Goal: Information Seeking & Learning: Learn about a topic

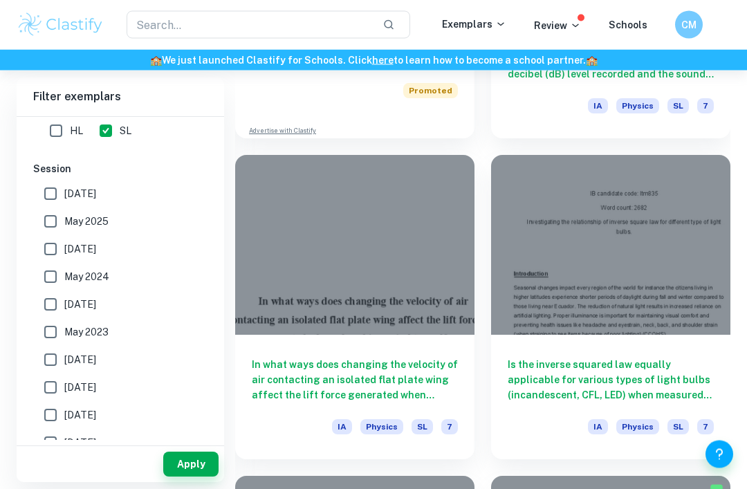
scroll to position [953, 0]
click at [274, 363] on h6 "In what ways does changing the velocity of air contacting an isolated flat plat…" at bounding box center [355, 380] width 206 height 46
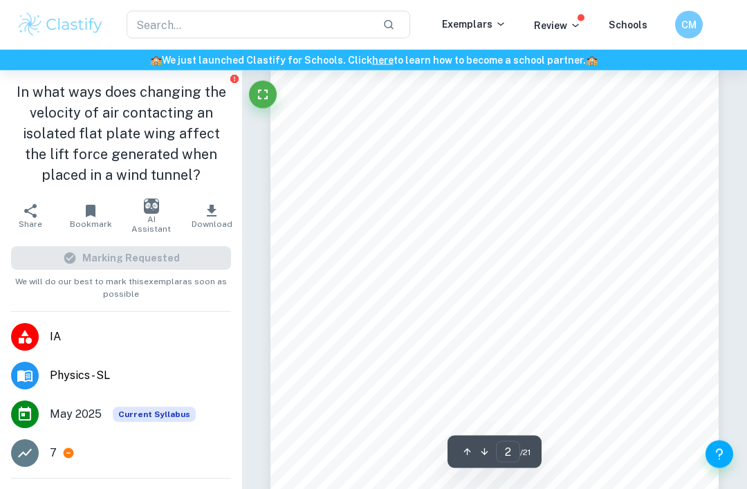
scroll to position [703, 0]
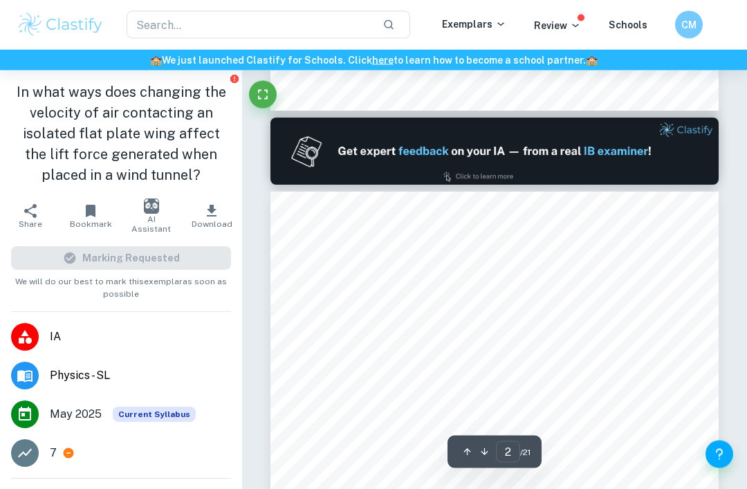
type input "1"
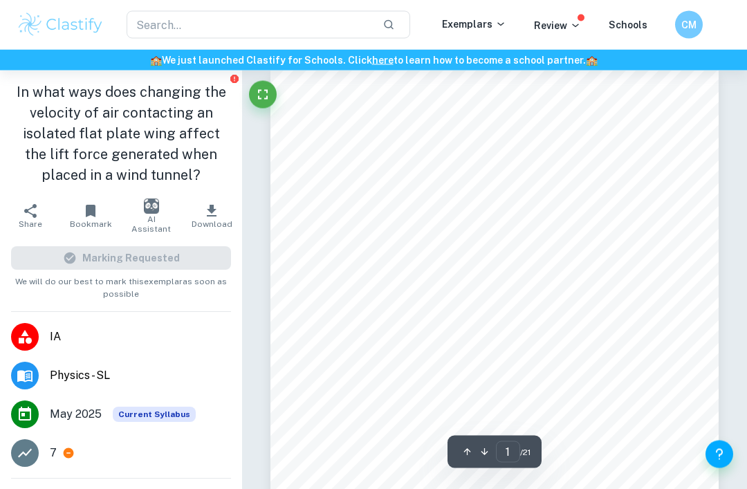
scroll to position [0, 0]
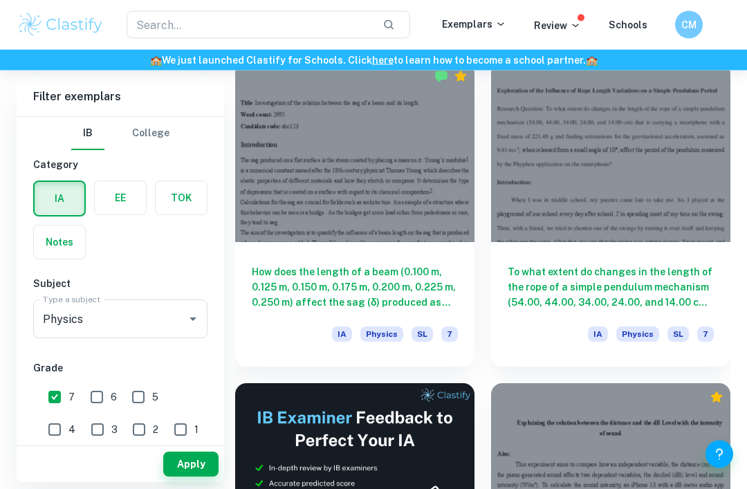
scroll to position [404, 0]
click at [290, 277] on h6 "How does the length of a beam (0.100 m, 0.125 m, 0.150 m, 0.175 m, 0.200 m, 0.2…" at bounding box center [355, 287] width 206 height 46
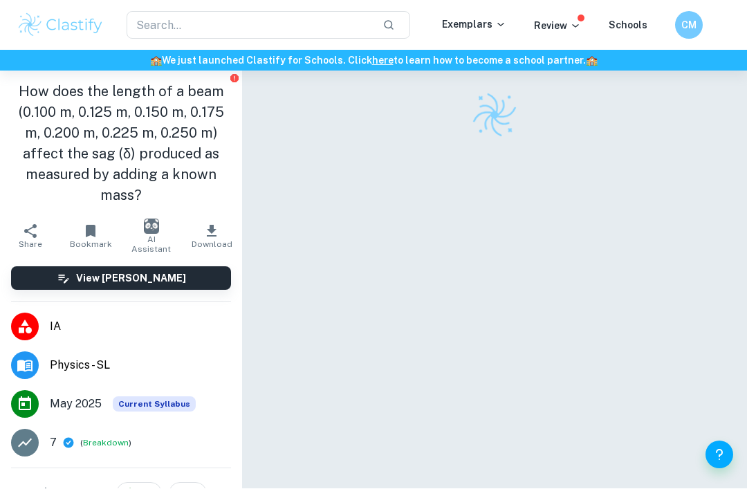
scroll to position [44, 0]
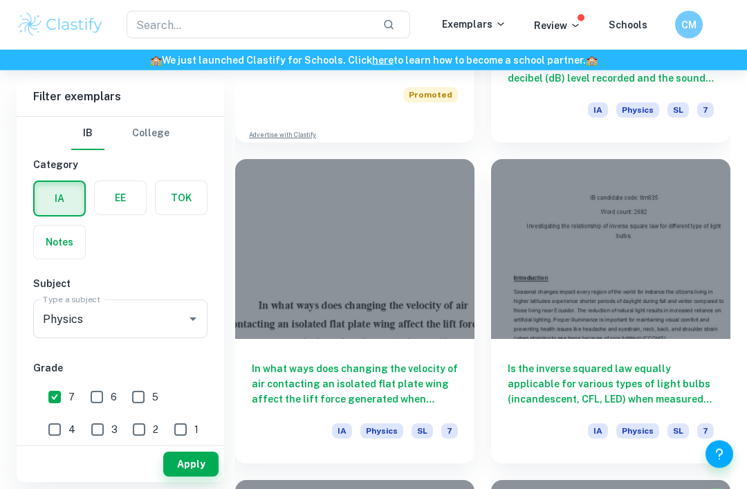
scroll to position [949, 0]
click at [445, 381] on h6 "In what ways does changing the velocity of air contacting an isolated flat plat…" at bounding box center [355, 384] width 206 height 46
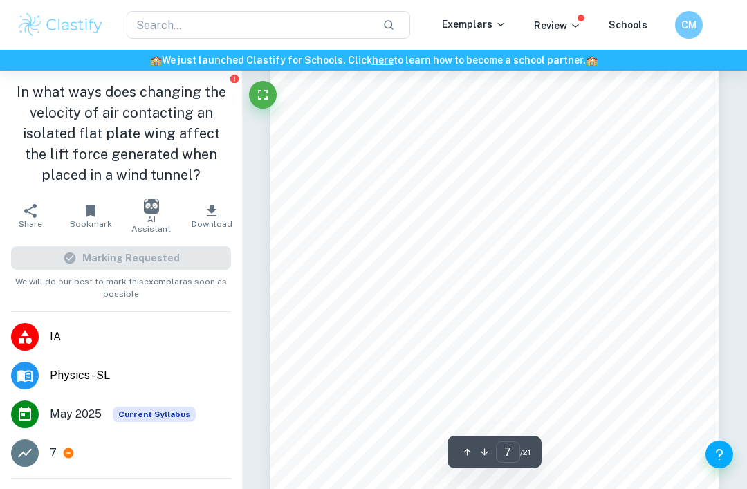
scroll to position [3165, 0]
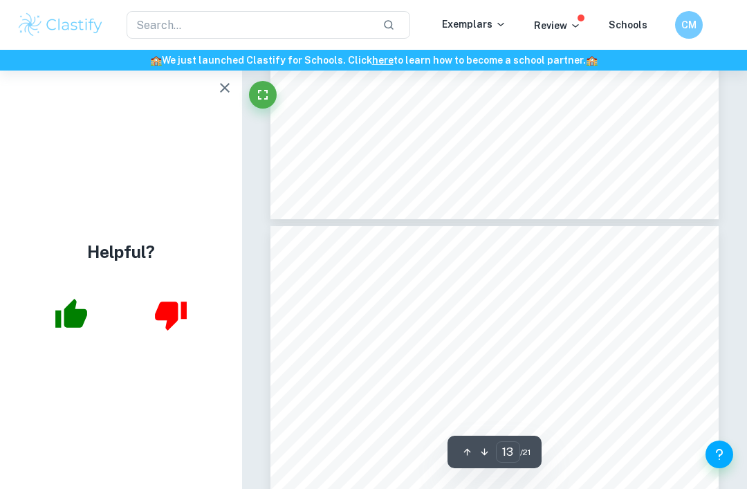
type input "12"
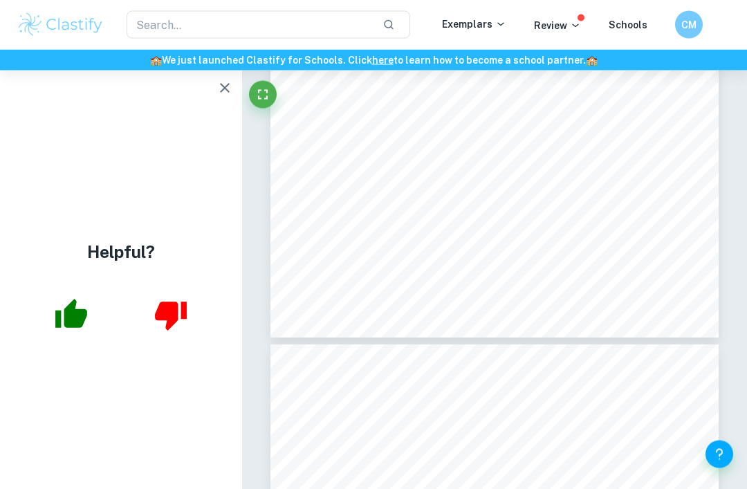
scroll to position [5685, 0]
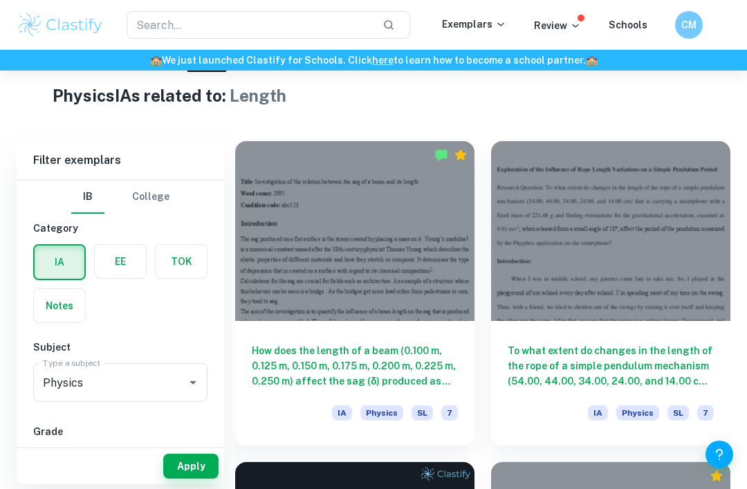
scroll to position [327, 0]
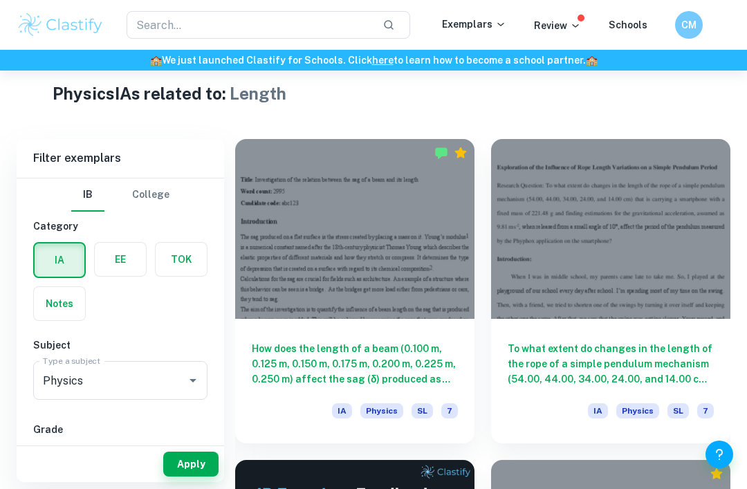
click at [553, 369] on h6 "To what extent do changes in the length of the rope of a simple pendulum mechan…" at bounding box center [611, 364] width 206 height 46
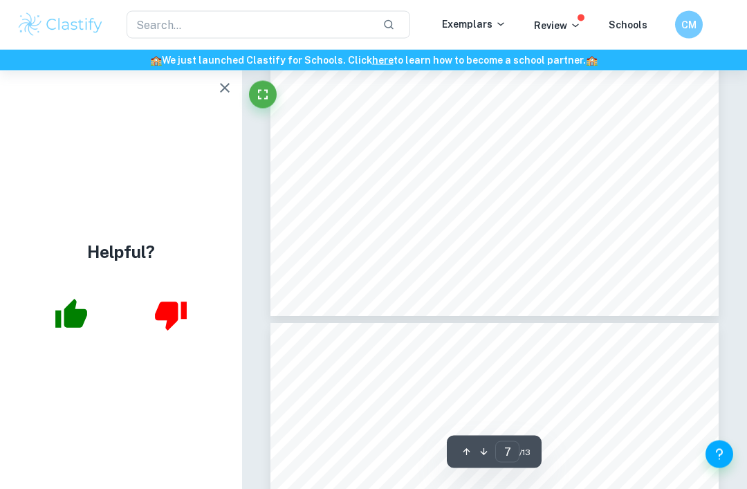
scroll to position [4334, 0]
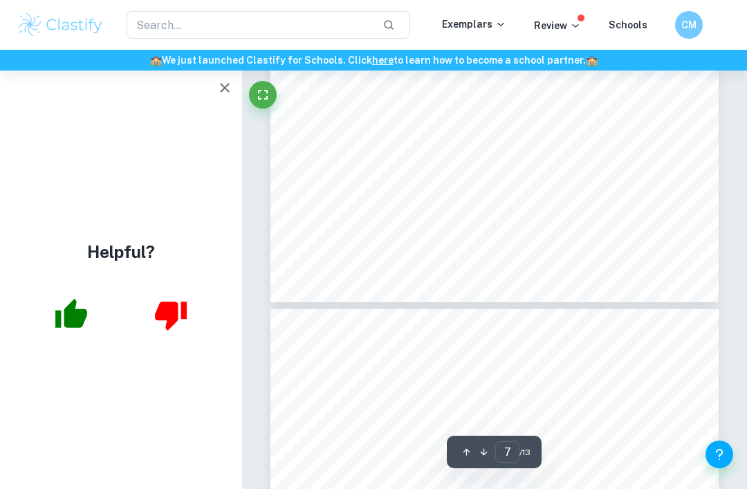
click at [226, 94] on icon "button" at bounding box center [225, 88] width 17 height 17
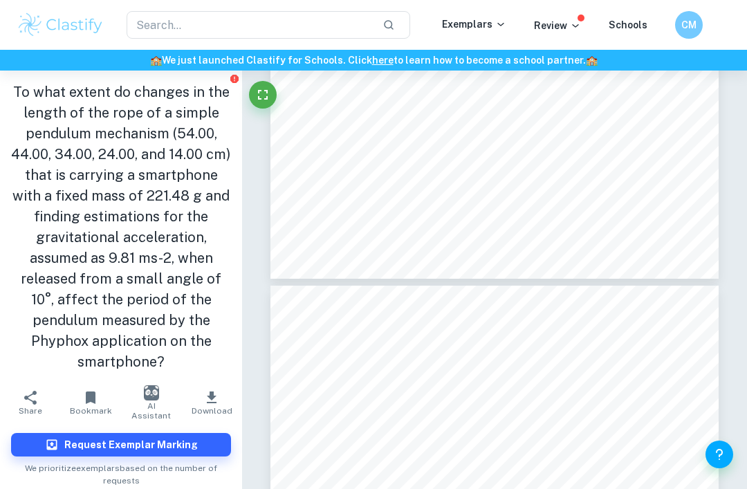
type input "8"
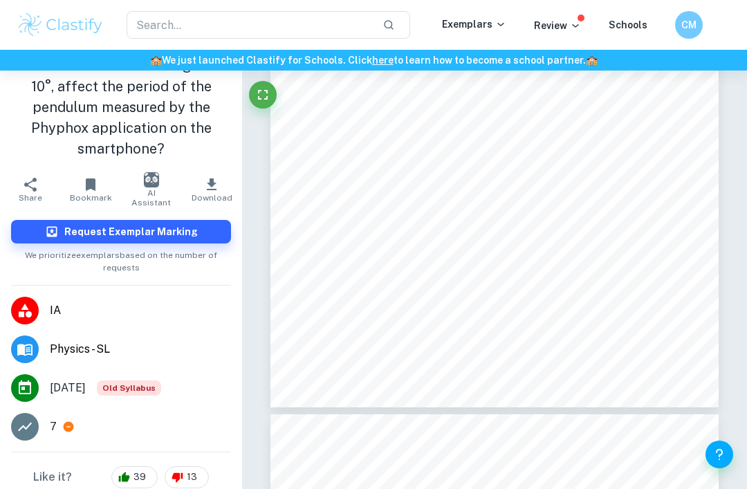
scroll to position [212, 0]
click at [62, 421] on icon at bounding box center [68, 427] width 12 height 12
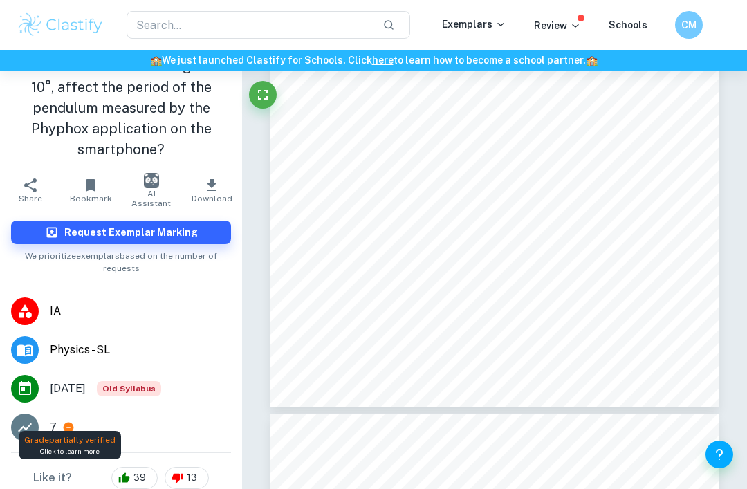
scroll to position [4892, 0]
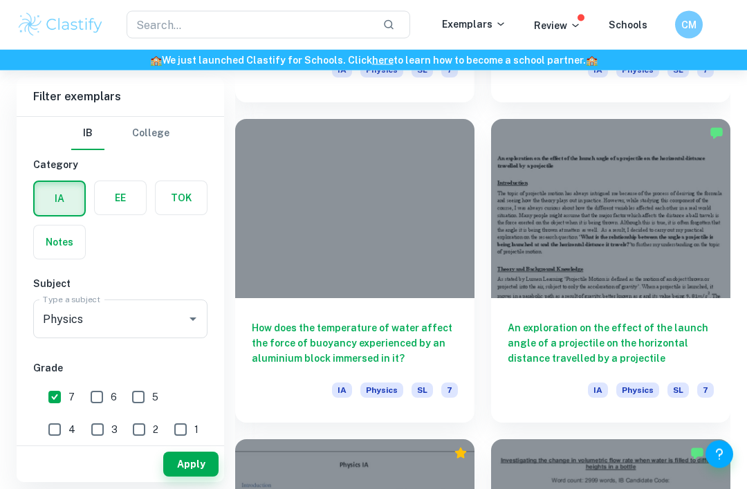
scroll to position [1310, 0]
click at [543, 338] on h6 "An exploration on the effect of the launch angle of a projectile on the horizon…" at bounding box center [611, 343] width 206 height 46
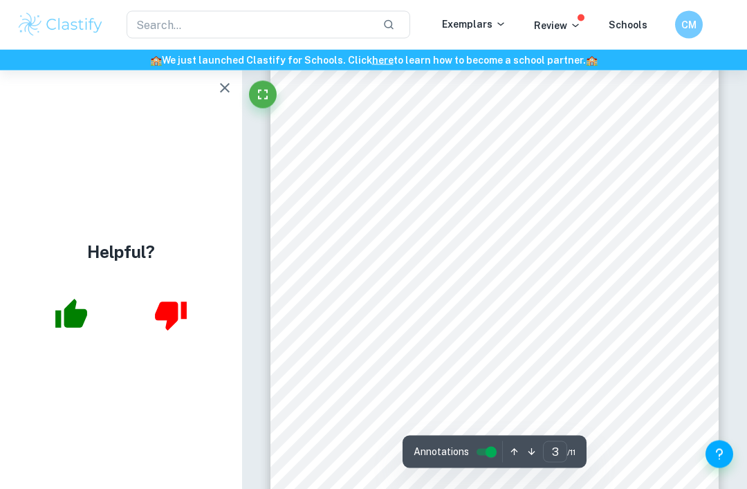
scroll to position [1497, 0]
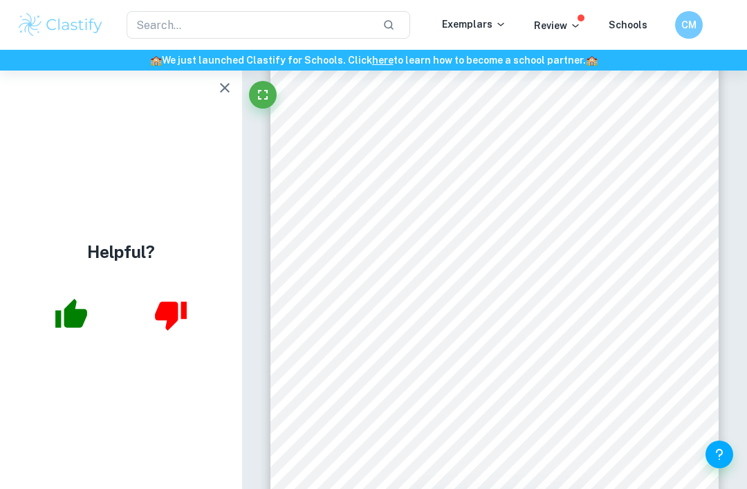
click at [68, 328] on icon "button" at bounding box center [71, 313] width 32 height 29
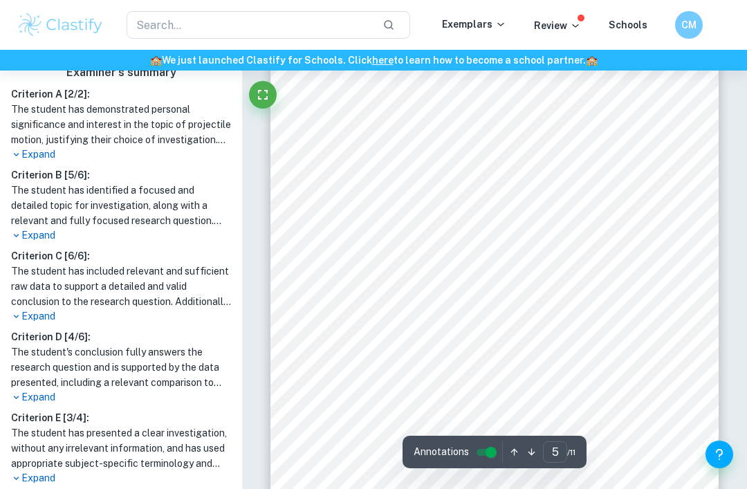
scroll to position [2794, 0]
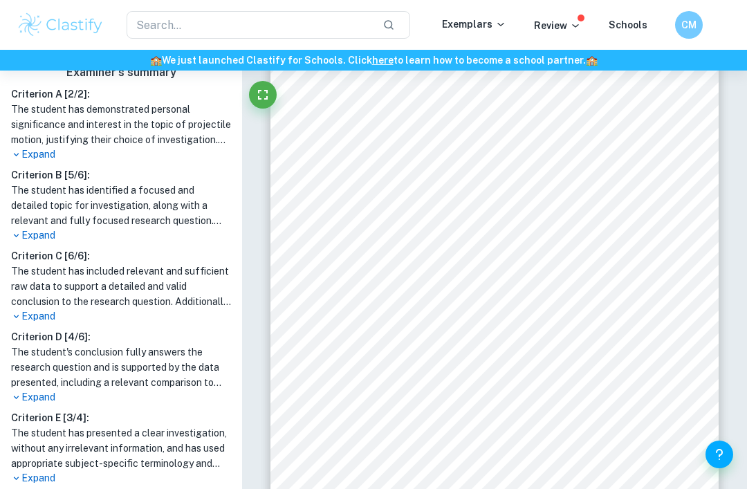
click at [35, 232] on p "Expand" at bounding box center [121, 235] width 220 height 15
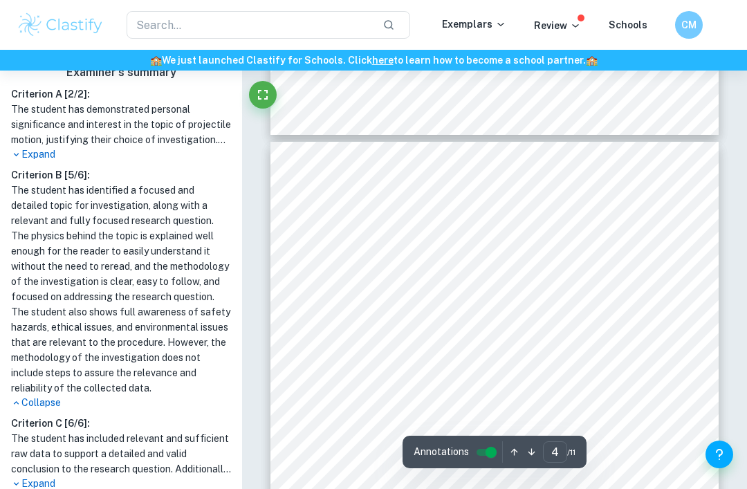
scroll to position [1936, 0]
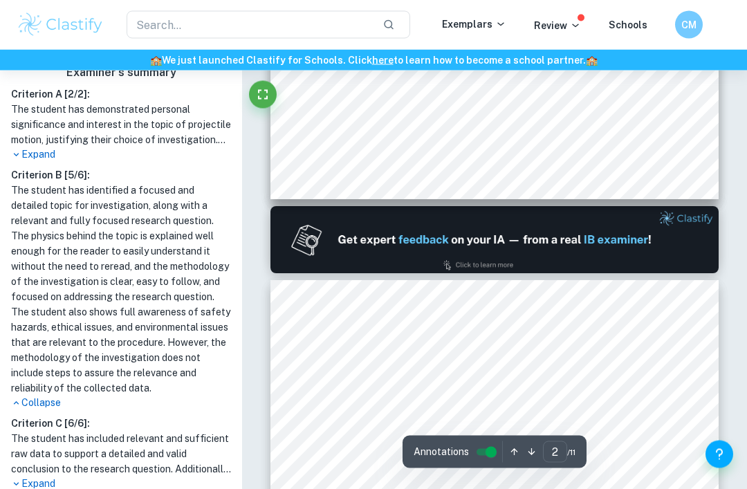
type input "1"
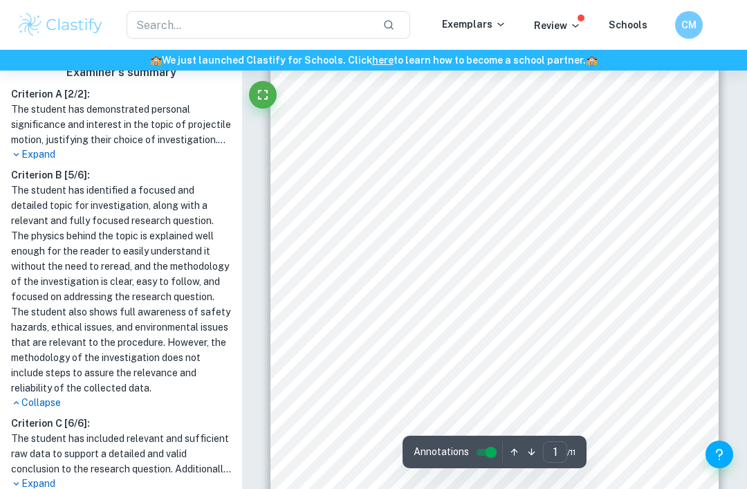
scroll to position [0, 0]
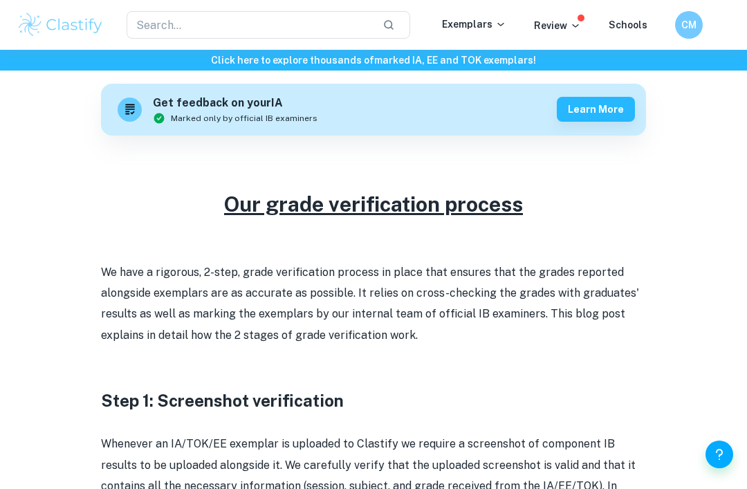
scroll to position [387, 0]
